Goal: Find specific page/section: Find specific page/section

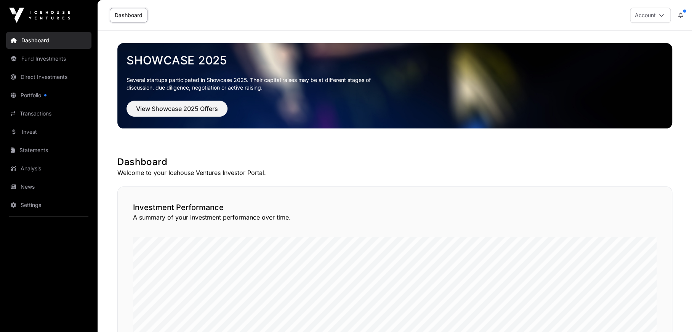
click at [43, 77] on link "Direct Investments" at bounding box center [48, 77] width 85 height 17
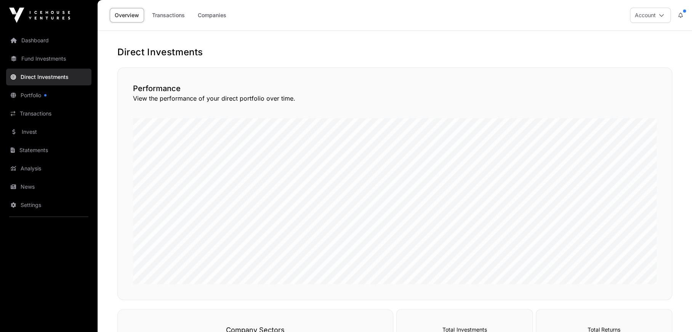
click at [42, 95] on link "Portfolio" at bounding box center [48, 95] width 85 height 17
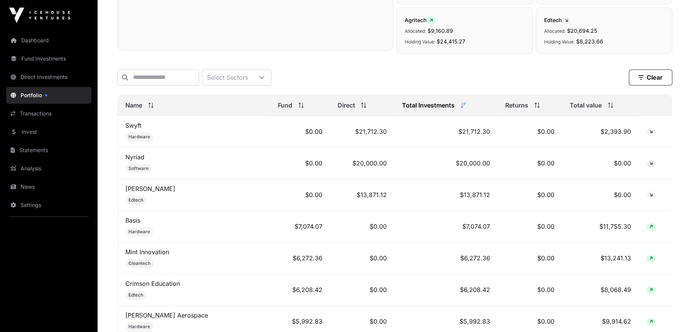
scroll to position [288, 0]
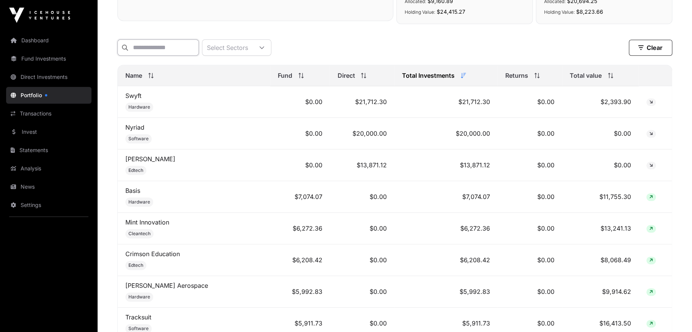
click at [172, 50] on input "text" at bounding box center [158, 47] width 82 height 16
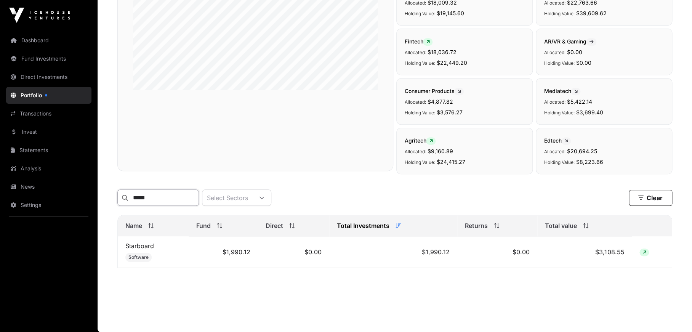
scroll to position [143, 0]
type input "*****"
click at [146, 247] on link "Starboard" at bounding box center [139, 246] width 29 height 8
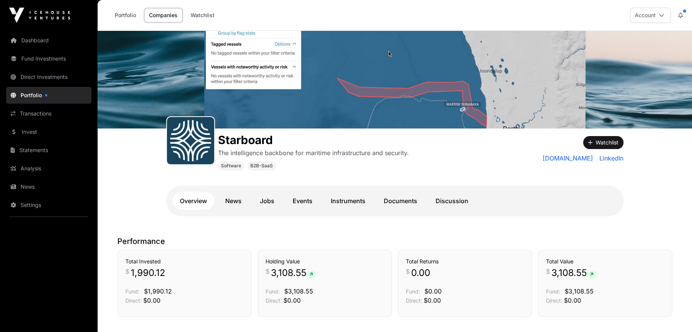
click at [398, 200] on link "Documents" at bounding box center [400, 201] width 49 height 18
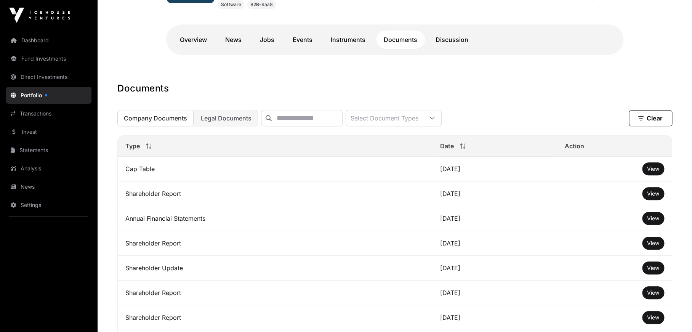
scroll to position [177, 0]
